Goal: Transaction & Acquisition: Book appointment/travel/reservation

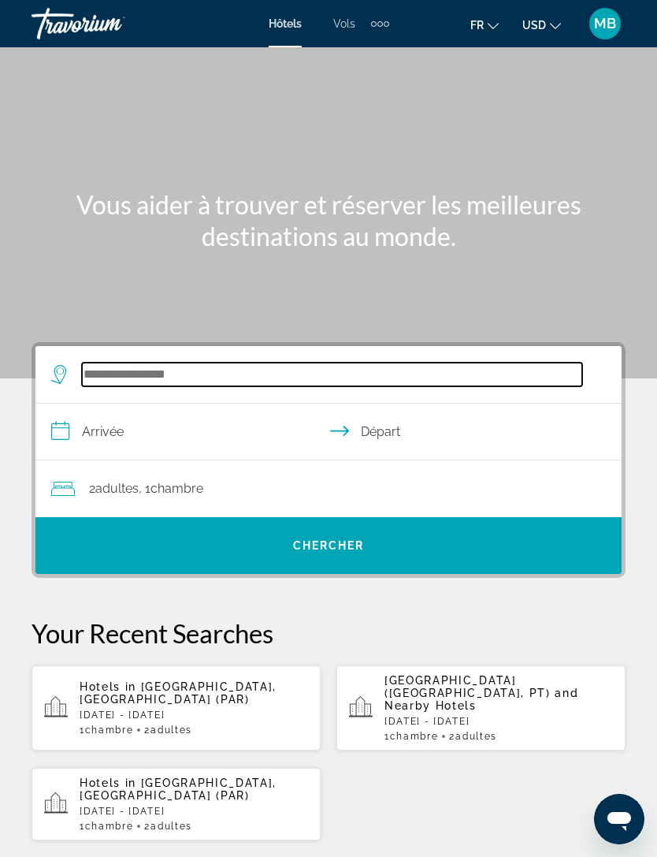
click at [167, 386] on input "Search hotel destination" at bounding box center [332, 375] width 500 height 24
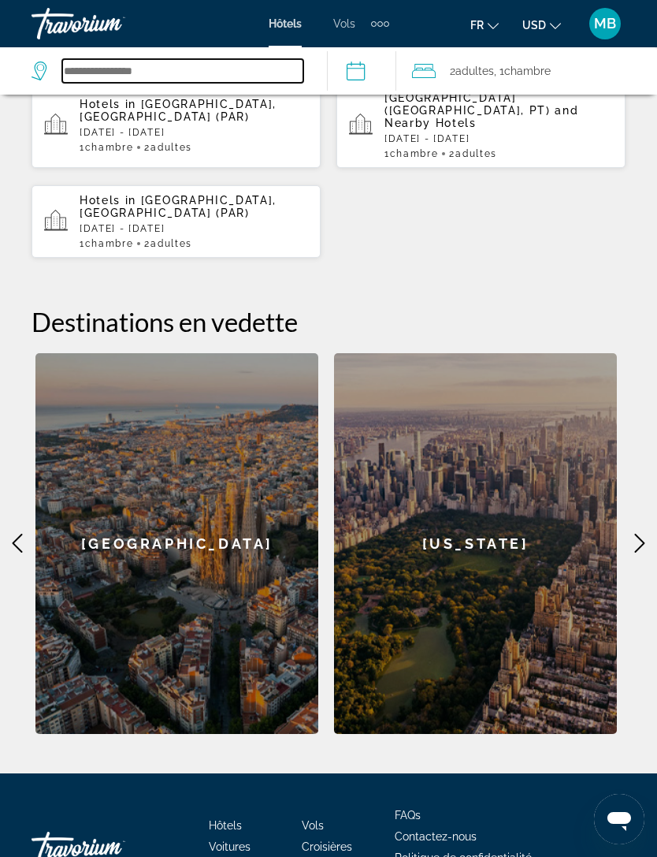
scroll to position [568, 0]
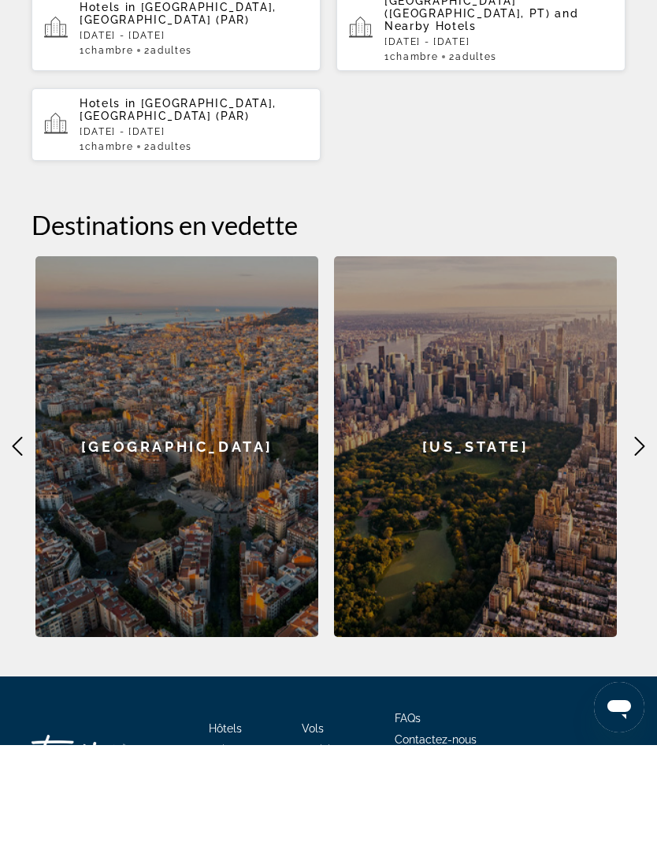
click at [180, 396] on div "[GEOGRAPHIC_DATA]" at bounding box center [176, 558] width 283 height 381
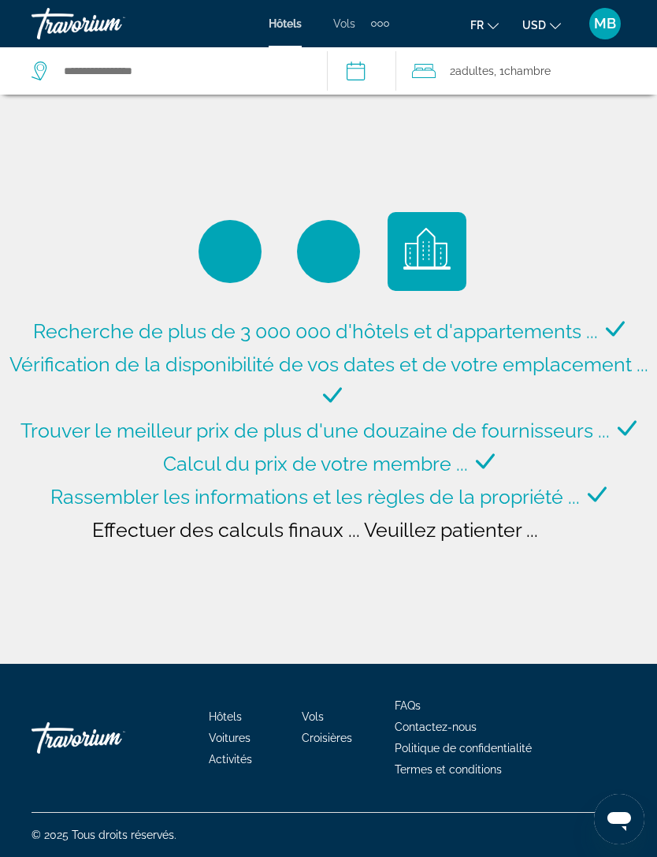
type input "**********"
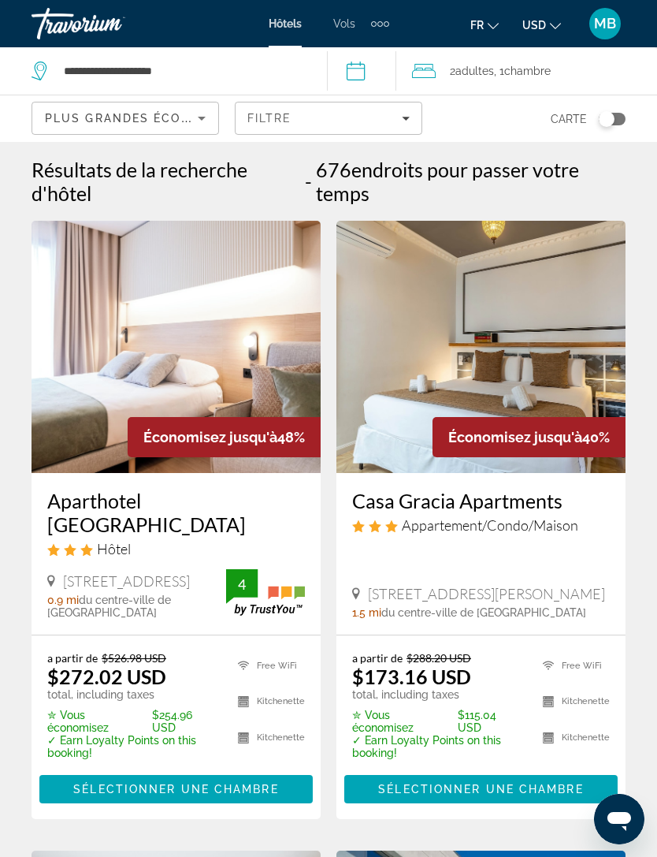
click at [516, 71] on span ", 1 Chambre pièces" at bounding box center [522, 71] width 57 height 22
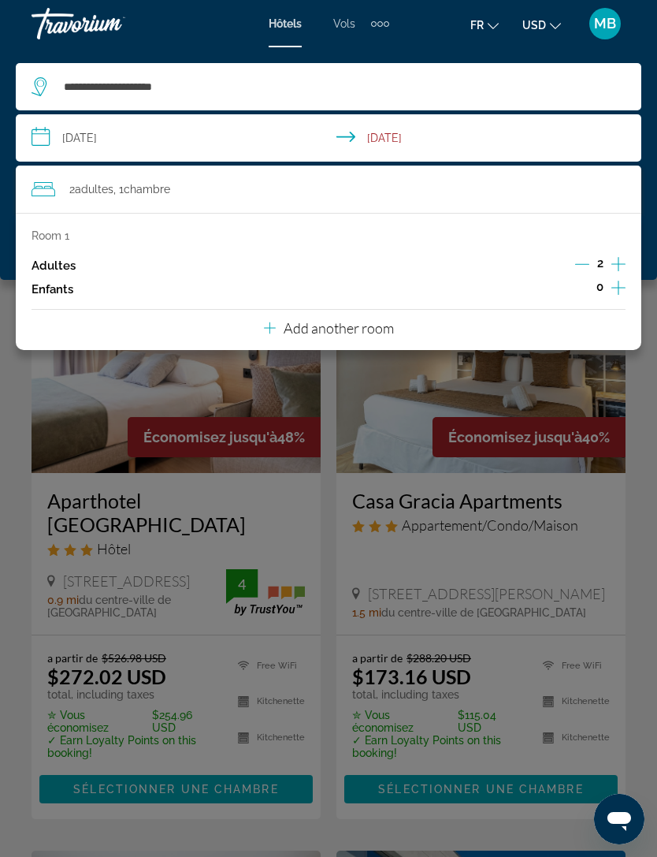
click at [446, 137] on input "**********" at bounding box center [332, 140] width 632 height 52
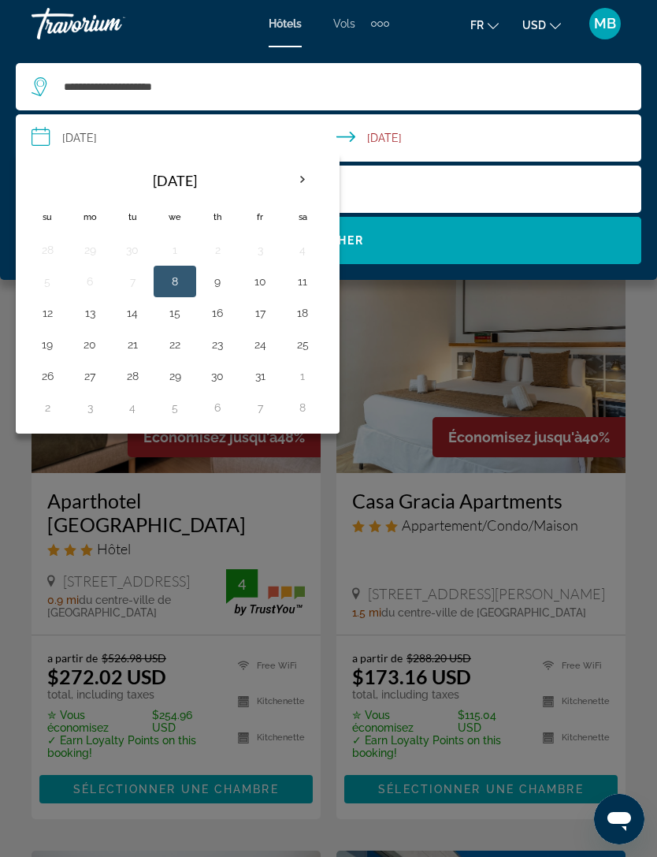
click at [45, 343] on button "19" at bounding box center [47, 344] width 25 height 22
click at [314, 348] on button "25" at bounding box center [302, 344] width 25 height 22
type input "**********"
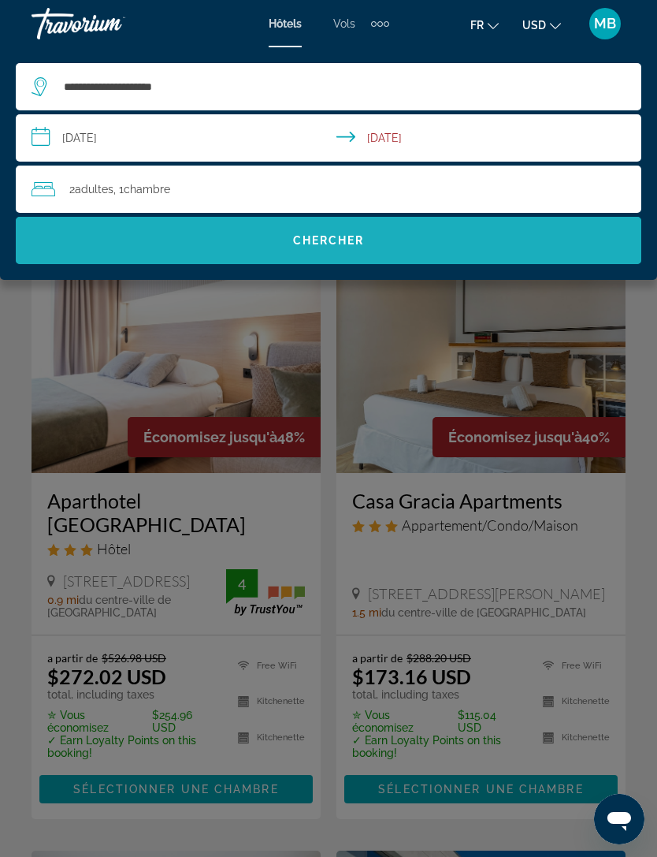
click at [273, 240] on span "Search" at bounding box center [329, 240] width 626 height 38
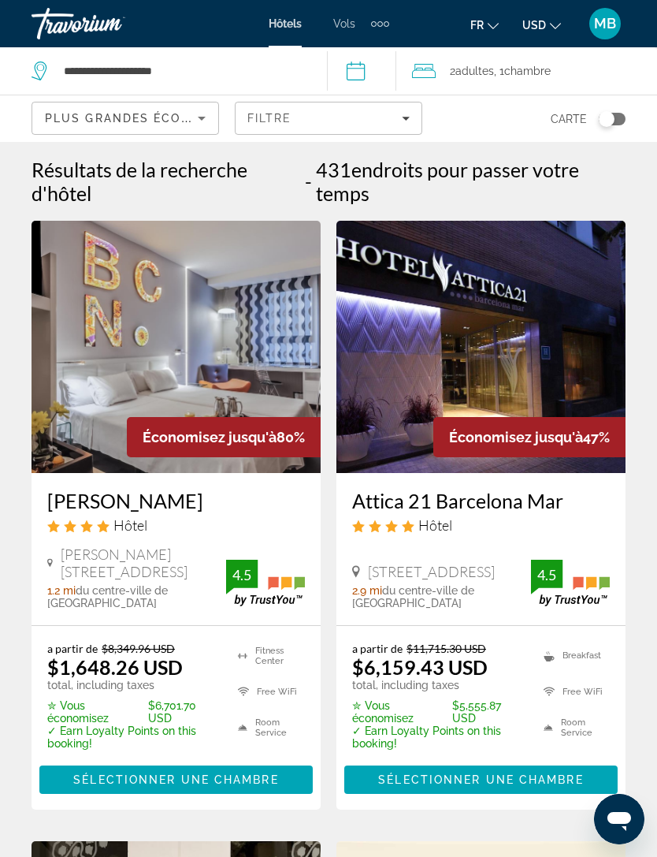
click at [374, 114] on div "Filtre" at bounding box center [328, 118] width 162 height 13
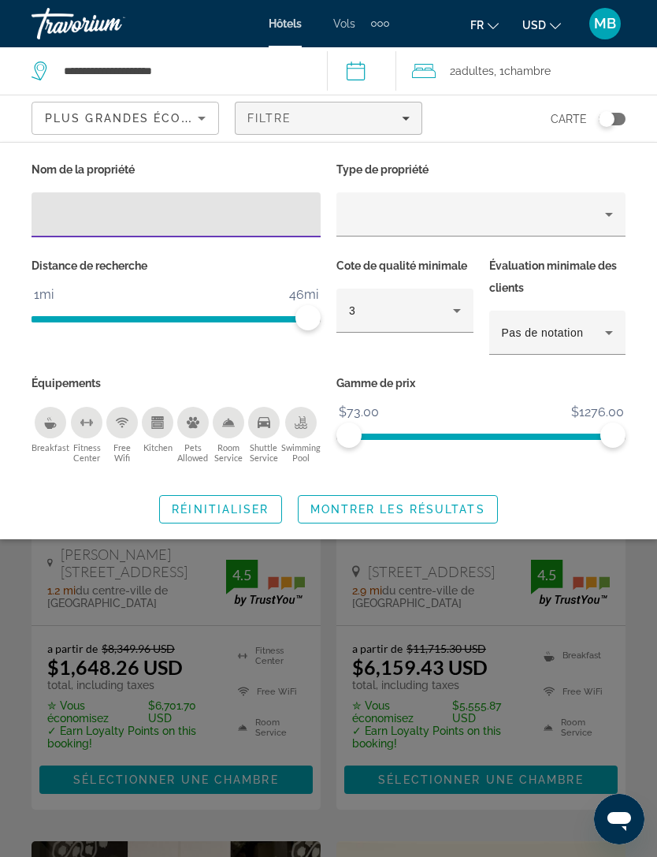
click at [187, 122] on span "Plus grandes économies" at bounding box center [139, 118] width 188 height 13
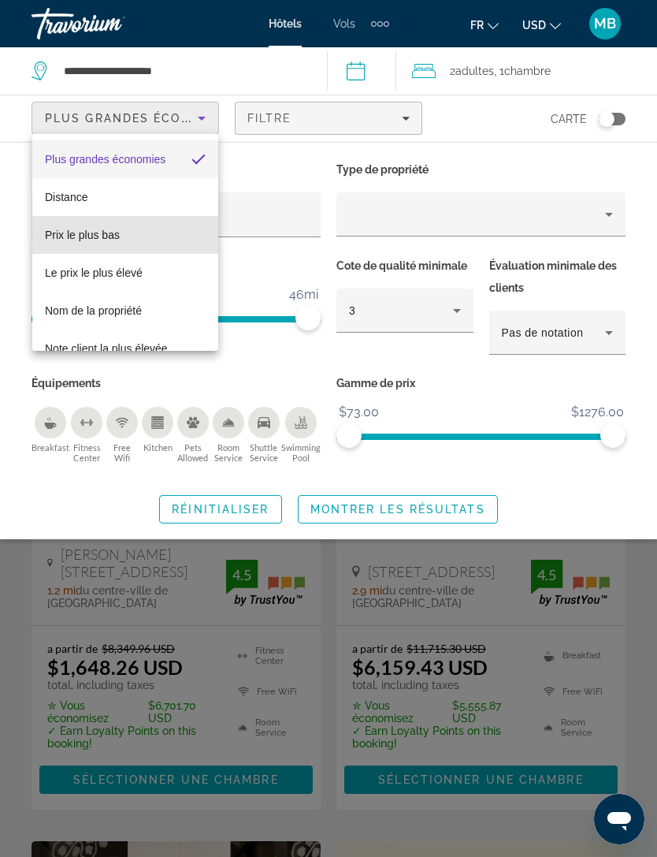
click at [116, 240] on span "Prix le plus bas" at bounding box center [82, 235] width 75 height 13
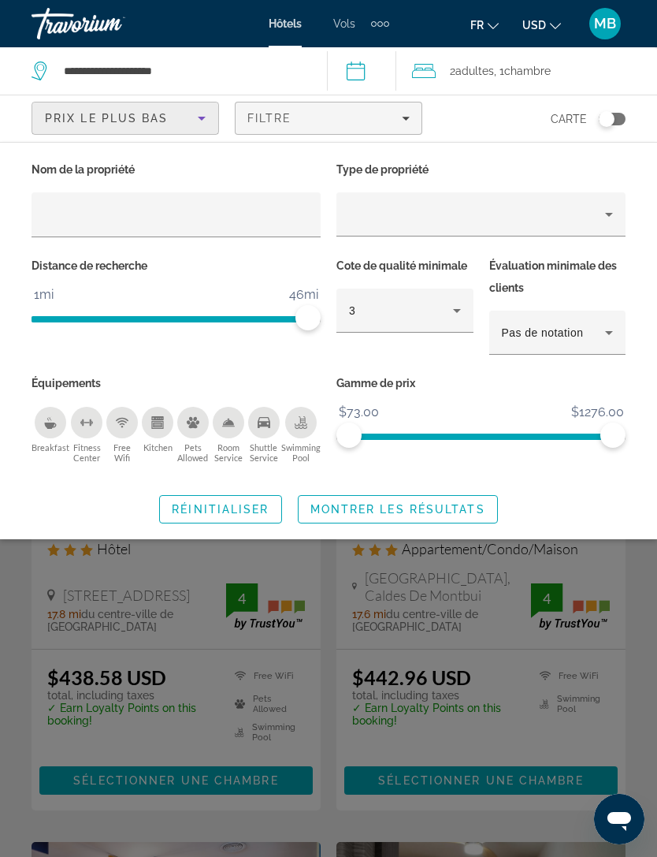
click at [370, 503] on span "Montrer les résultats" at bounding box center [398, 509] width 175 height 13
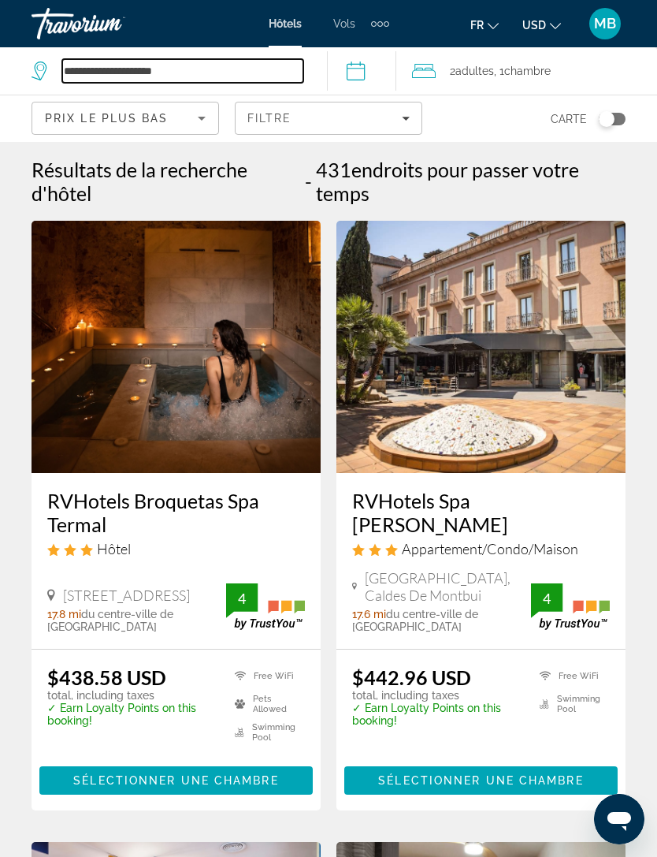
click at [198, 65] on input "**********" at bounding box center [182, 71] width 241 height 24
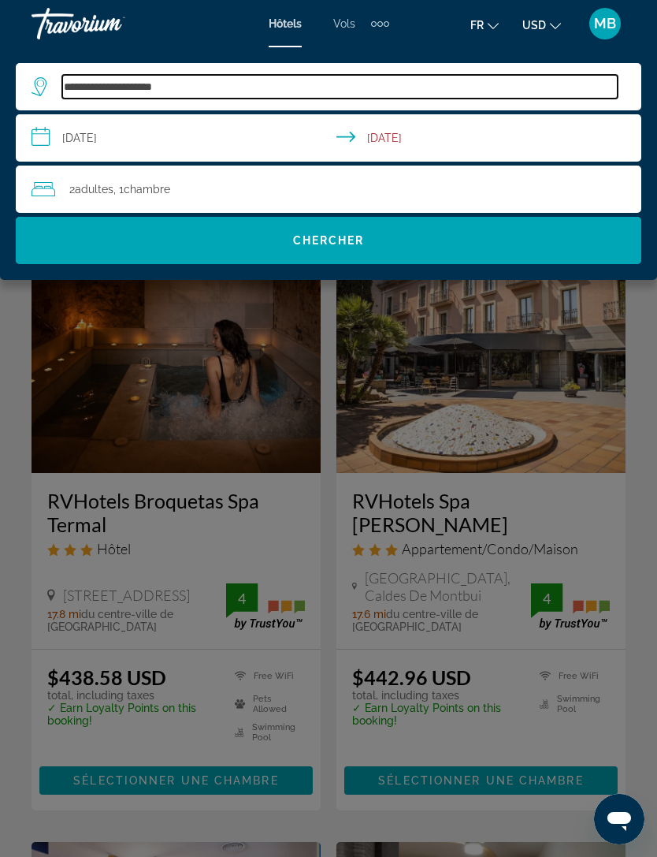
click at [236, 75] on input "**********" at bounding box center [340, 87] width 556 height 24
click at [204, 90] on input "**********" at bounding box center [340, 87] width 556 height 24
type input "*"
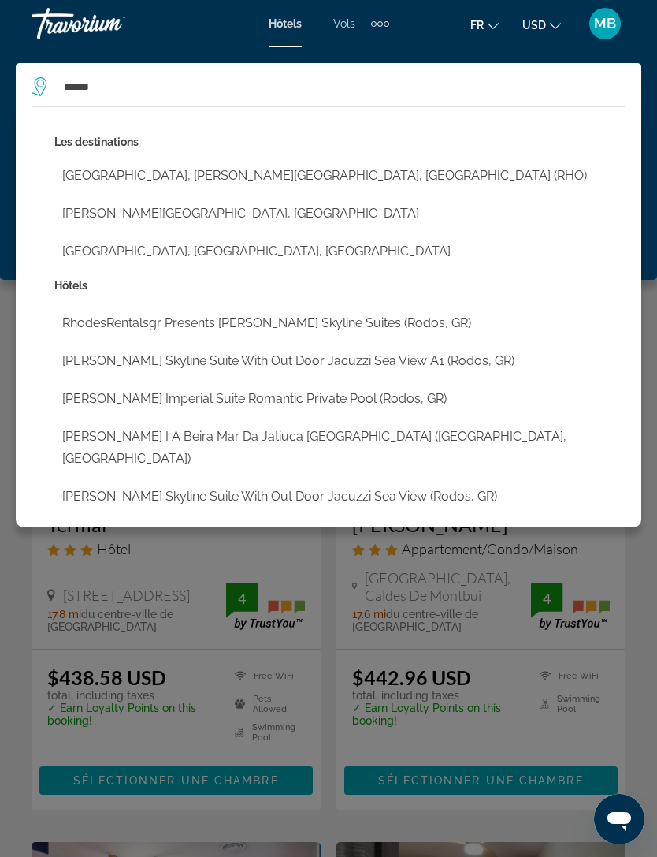
click at [151, 214] on button "[PERSON_NAME][GEOGRAPHIC_DATA], [GEOGRAPHIC_DATA]" at bounding box center [339, 214] width 571 height 30
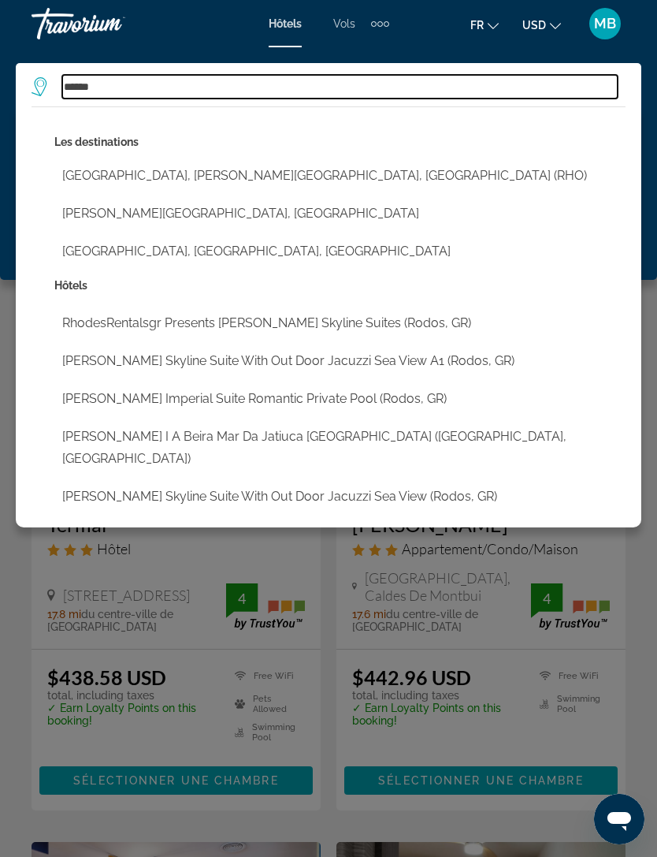
type input "**********"
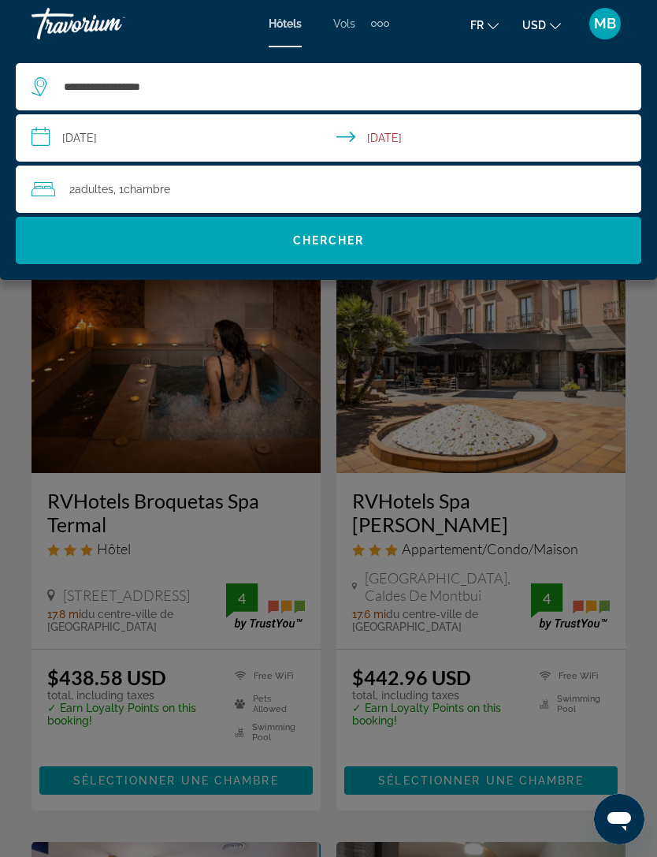
click at [236, 244] on span "Search" at bounding box center [329, 240] width 626 height 38
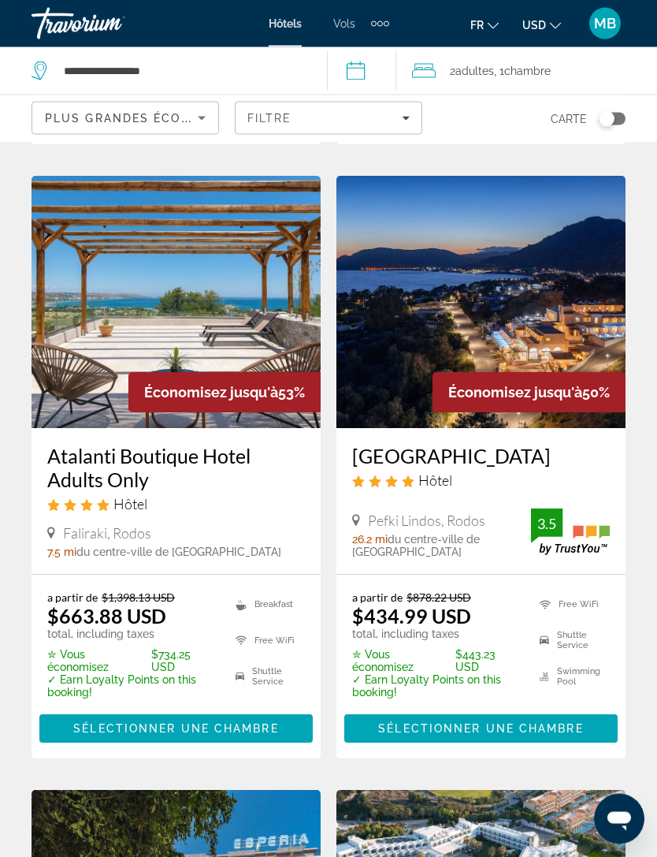
scroll to position [690, 0]
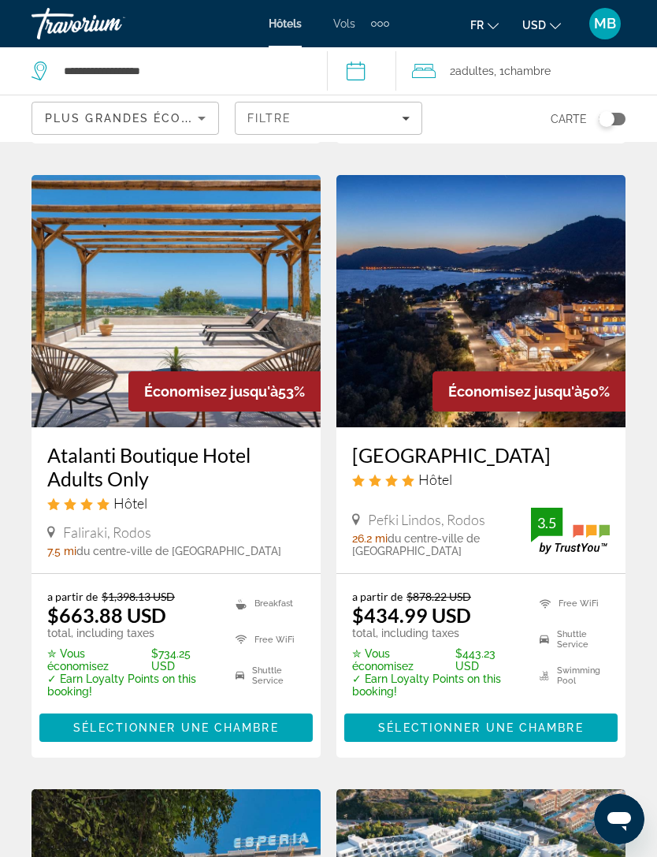
click at [67, 672] on p "✓ Earn Loyalty Points on this booking!" at bounding box center [131, 684] width 169 height 25
click at [258, 529] on div "Faliraki, Rodos 7.5 mi du centre-ville de [GEOGRAPHIC_DATA] de l'hôtel" at bounding box center [176, 540] width 258 height 34
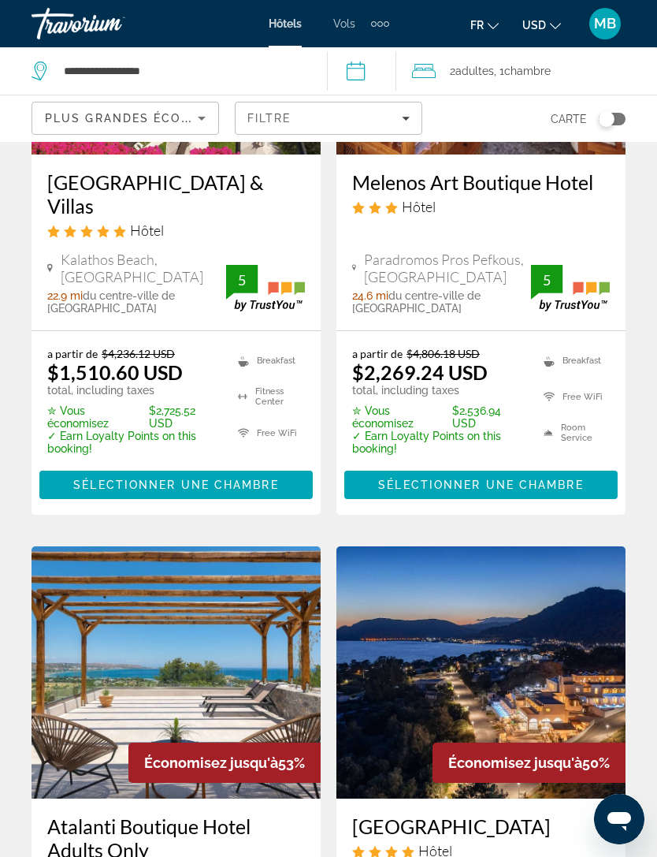
scroll to position [0, 0]
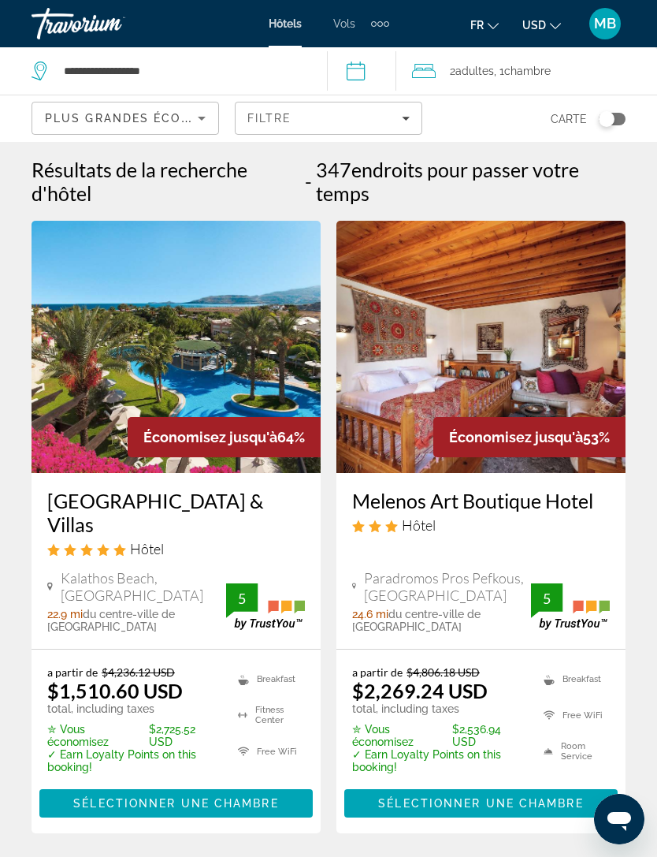
click at [383, 24] on div "Extra navigation items" at bounding box center [380, 24] width 18 height 24
click at [332, 93] on link "Croisières" at bounding box center [351, 81] width 66 height 28
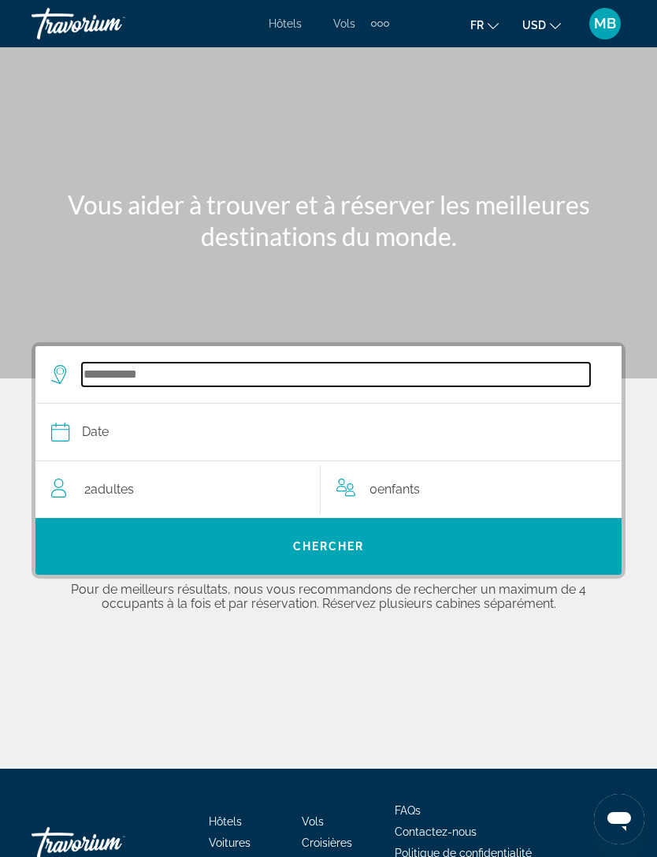
click at [118, 376] on input "Select cruise destination" at bounding box center [336, 375] width 508 height 24
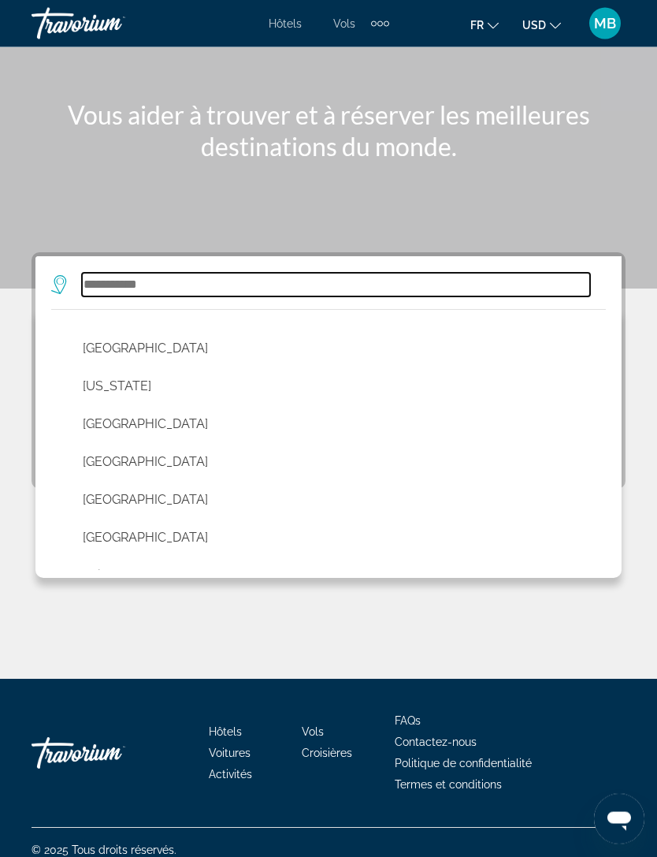
scroll to position [105, 0]
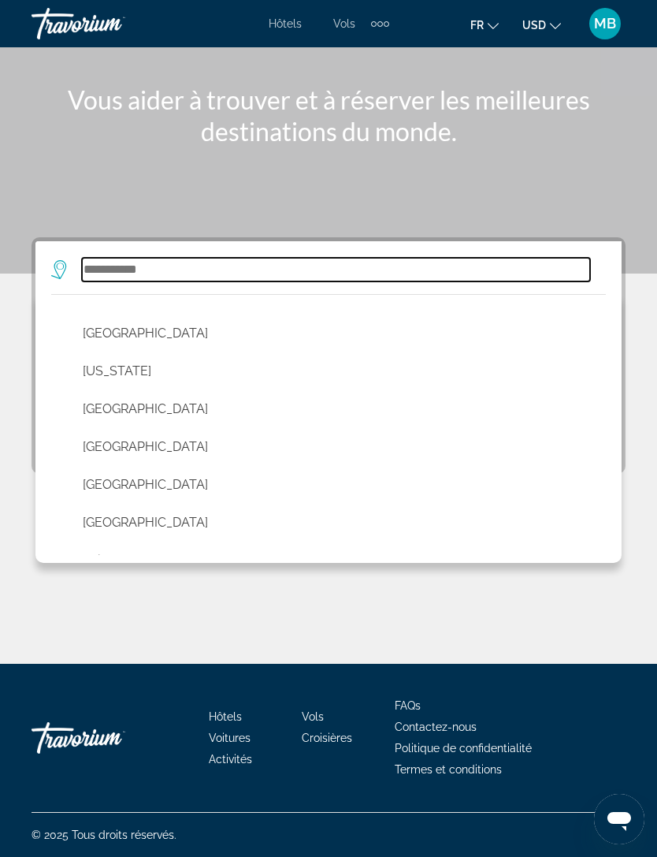
click at [249, 276] on input "Select cruise destination" at bounding box center [336, 270] width 508 height 24
click at [262, 270] on input "Select cruise destination" at bounding box center [336, 270] width 508 height 24
click at [246, 277] on input "Select cruise destination" at bounding box center [336, 270] width 508 height 24
click at [277, 267] on input "Select cruise destination" at bounding box center [336, 270] width 508 height 24
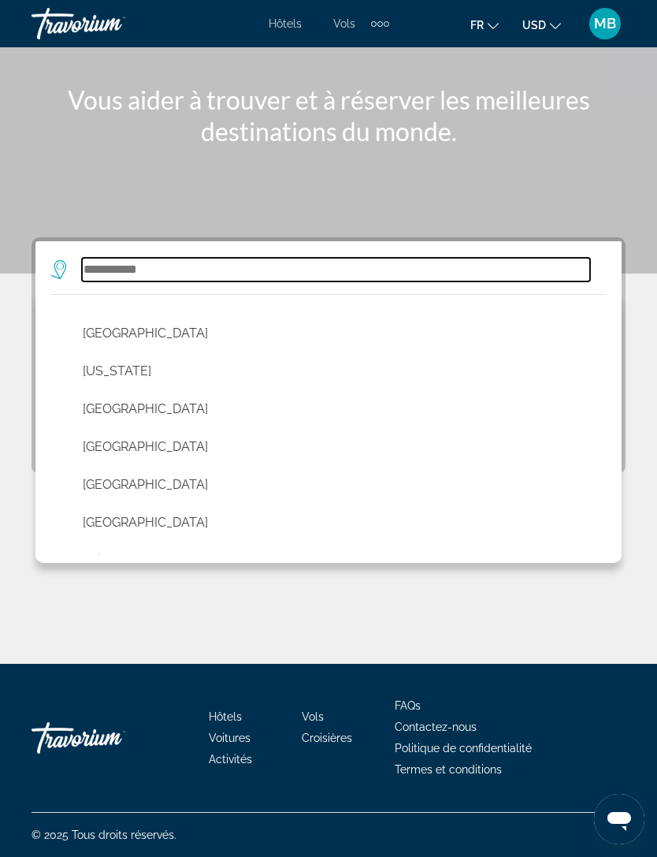
click at [370, 281] on input "Select cruise destination" at bounding box center [336, 270] width 508 height 24
click at [347, 281] on input "Select cruise destination" at bounding box center [336, 270] width 508 height 24
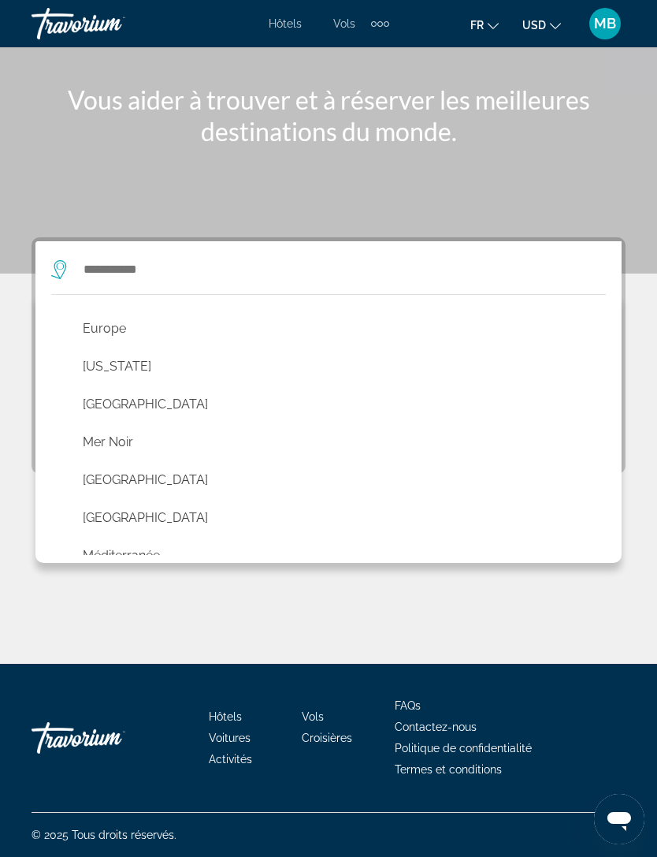
click at [129, 319] on button "Europe" at bounding box center [332, 329] width 515 height 30
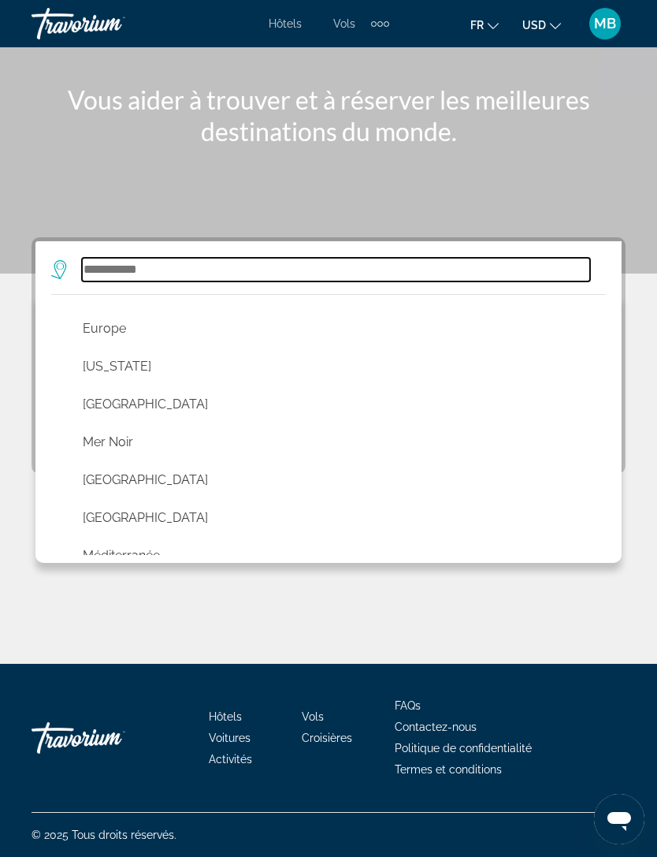
type input "******"
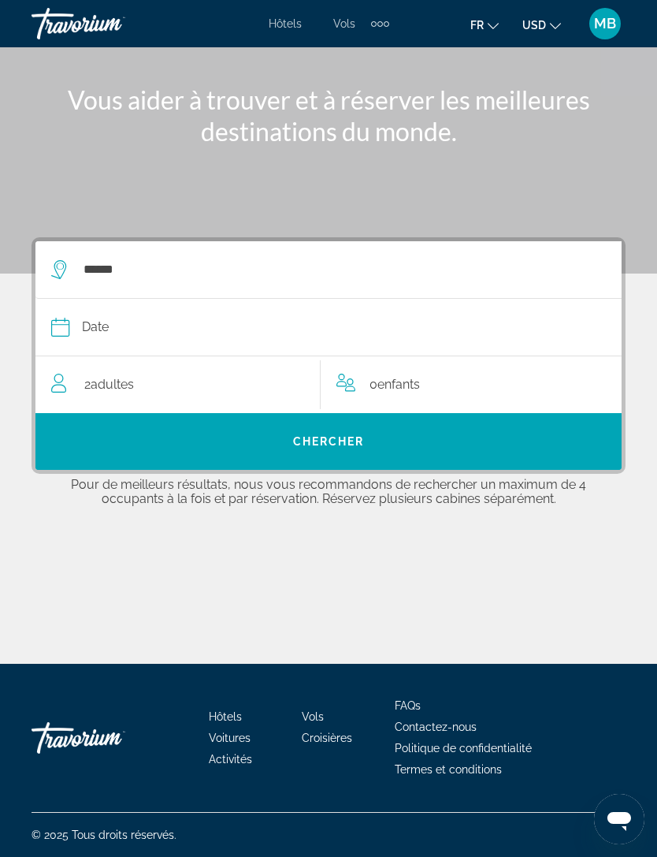
click at [203, 317] on div "Date" at bounding box center [320, 327] width 539 height 22
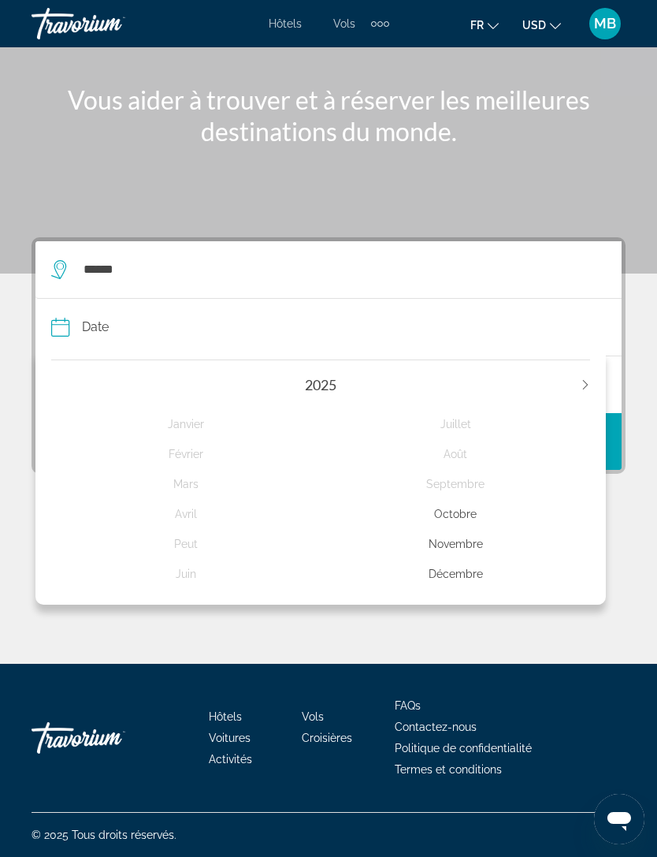
click at [460, 510] on div "Octobre" at bounding box center [456, 514] width 270 height 28
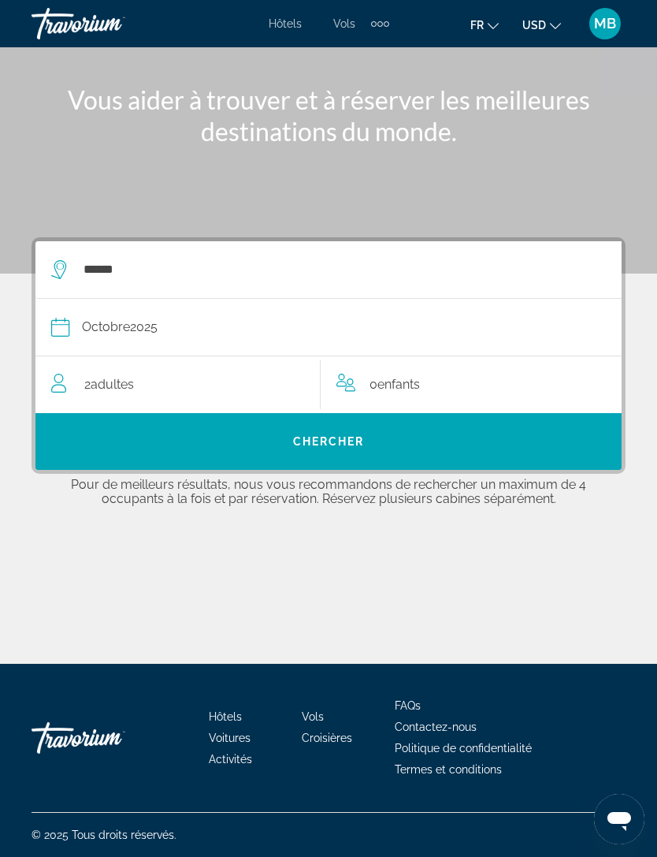
click at [143, 378] on div "2 Adulte Adultes" at bounding box center [185, 385] width 269 height 22
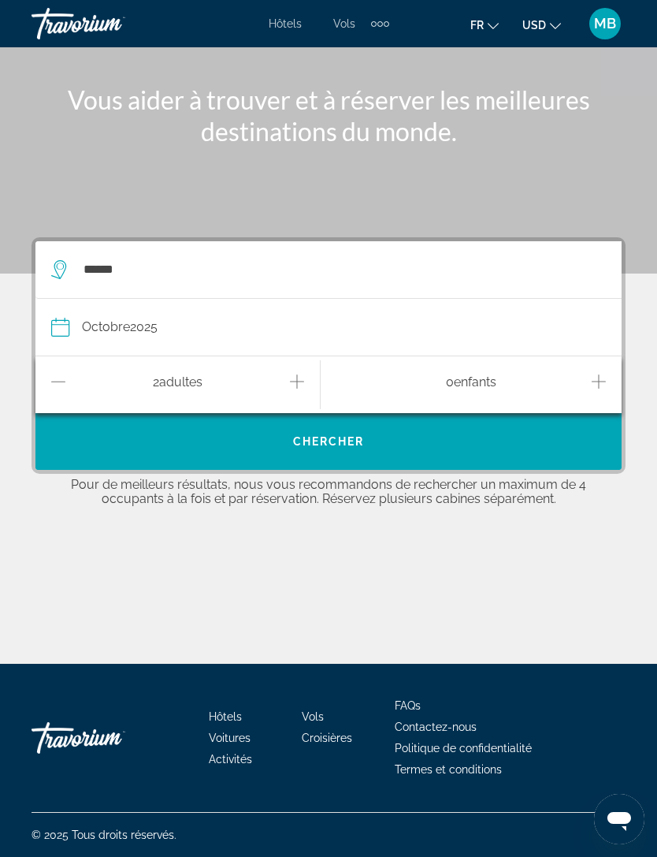
click at [332, 450] on span "Search" at bounding box center [328, 441] width 586 height 38
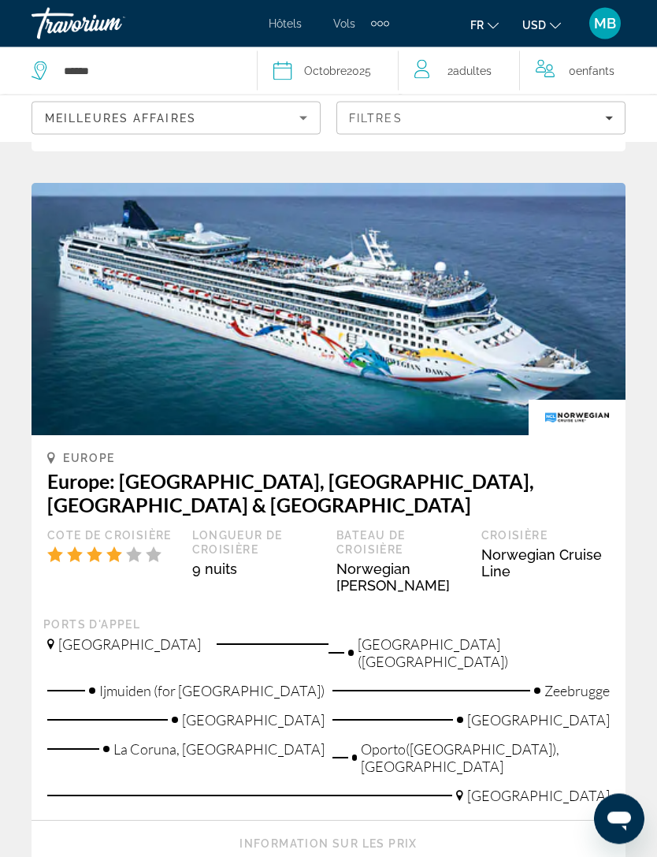
scroll to position [787, 0]
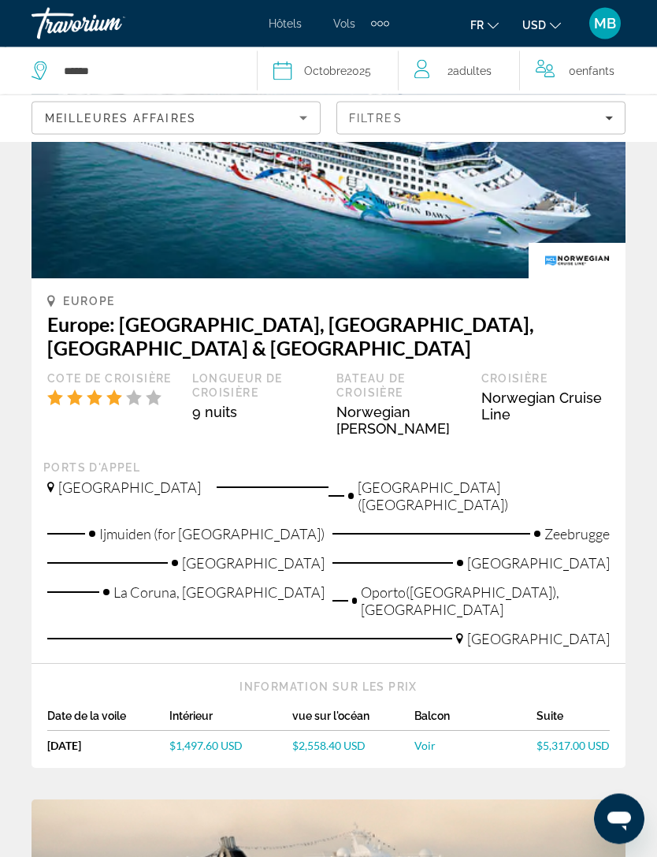
click at [420, 739] on span "Voir" at bounding box center [425, 745] width 21 height 13
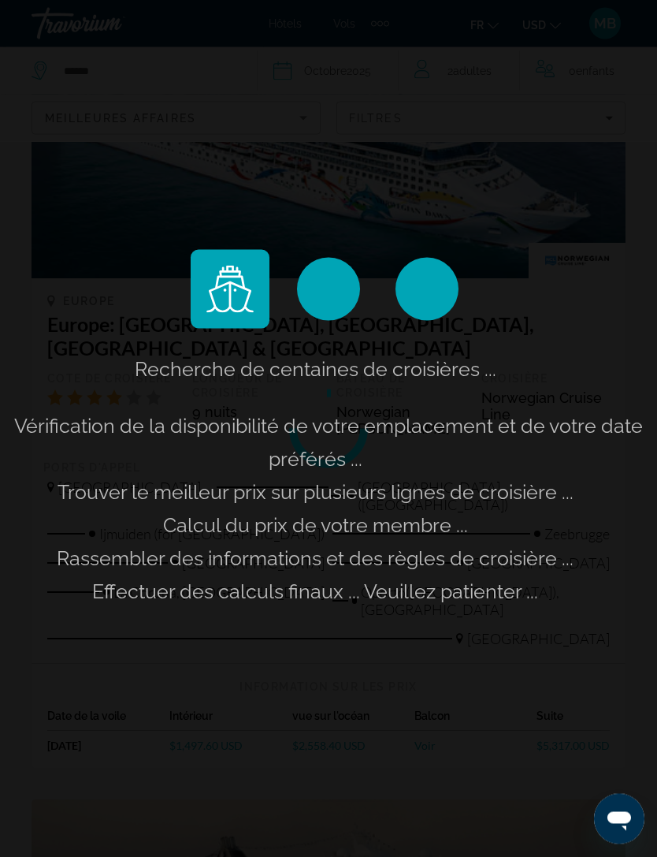
scroll to position [945, 0]
